Goal: Navigation & Orientation: Find specific page/section

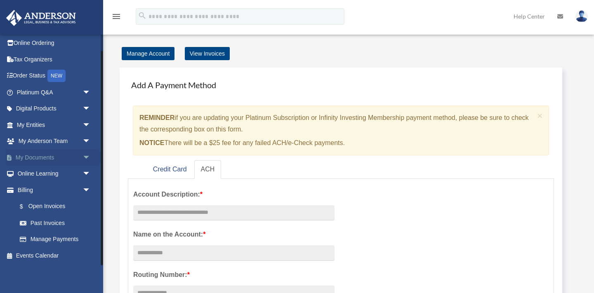
click at [59, 162] on link "My Documents arrow_drop_down" at bounding box center [54, 157] width 97 height 17
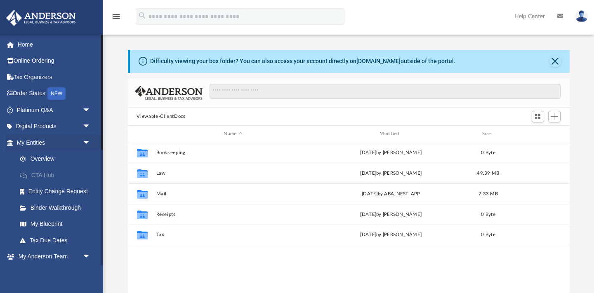
scroll to position [187, 442]
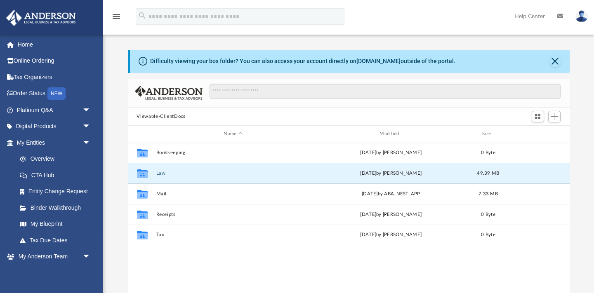
click at [164, 174] on button "Law" at bounding box center [233, 173] width 154 height 5
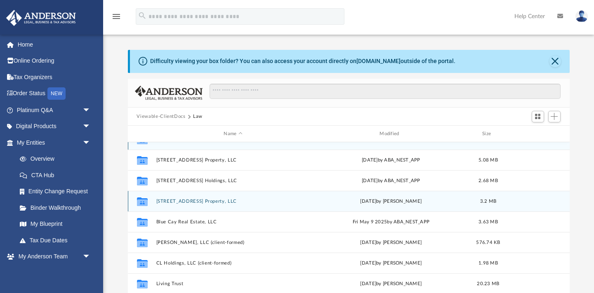
scroll to position [15, 0]
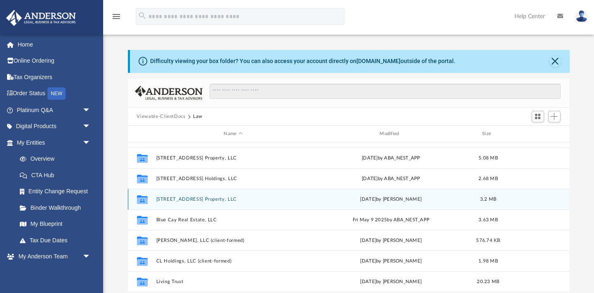
click at [225, 199] on button "601 W Capitol Ave Property, LLC" at bounding box center [233, 199] width 154 height 5
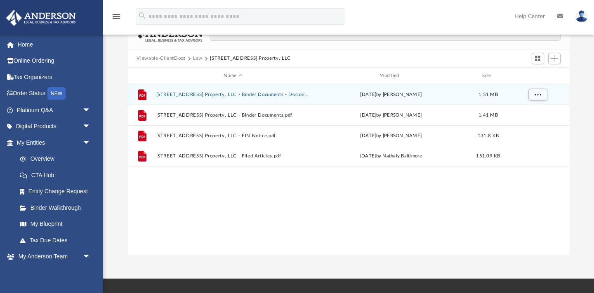
scroll to position [59, 0]
